Goal: Complete application form

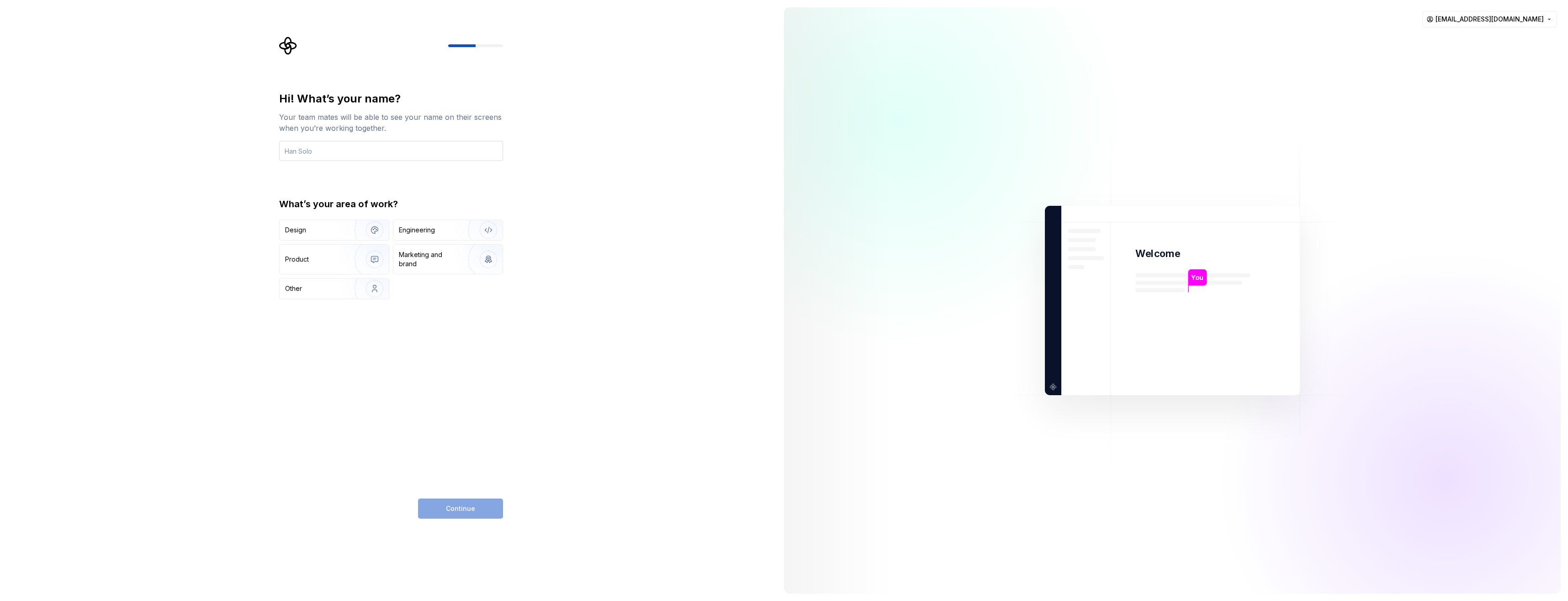
click at [341, 154] on input "text" at bounding box center [391, 151] width 224 height 20
type input "FBS"
click at [426, 229] on div "Engineering" at bounding box center [417, 230] width 36 height 9
click at [468, 506] on span "Continue" at bounding box center [460, 509] width 29 height 9
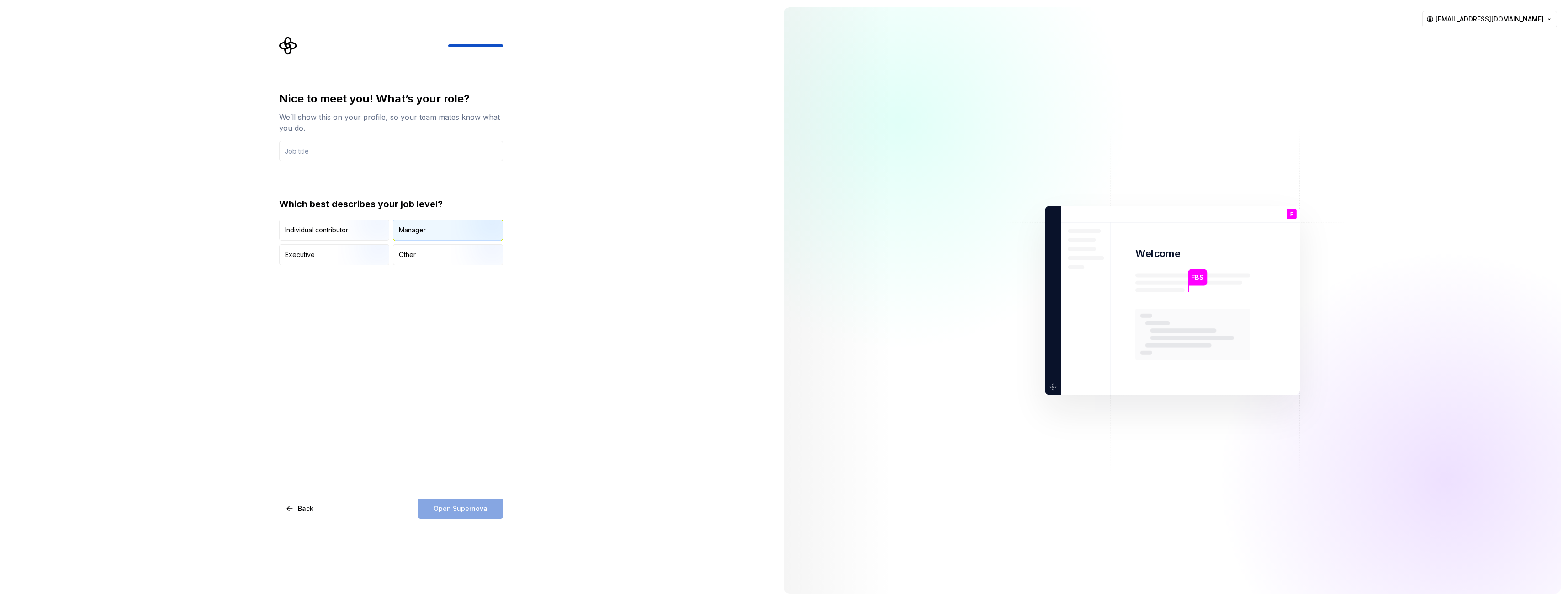
click at [418, 230] on div "Manager" at bounding box center [412, 230] width 27 height 9
click at [468, 509] on div "Open Supernova" at bounding box center [460, 509] width 85 height 20
click at [307, 504] on span "Back" at bounding box center [306, 509] width 16 height 9
